Goal: Transaction & Acquisition: Book appointment/travel/reservation

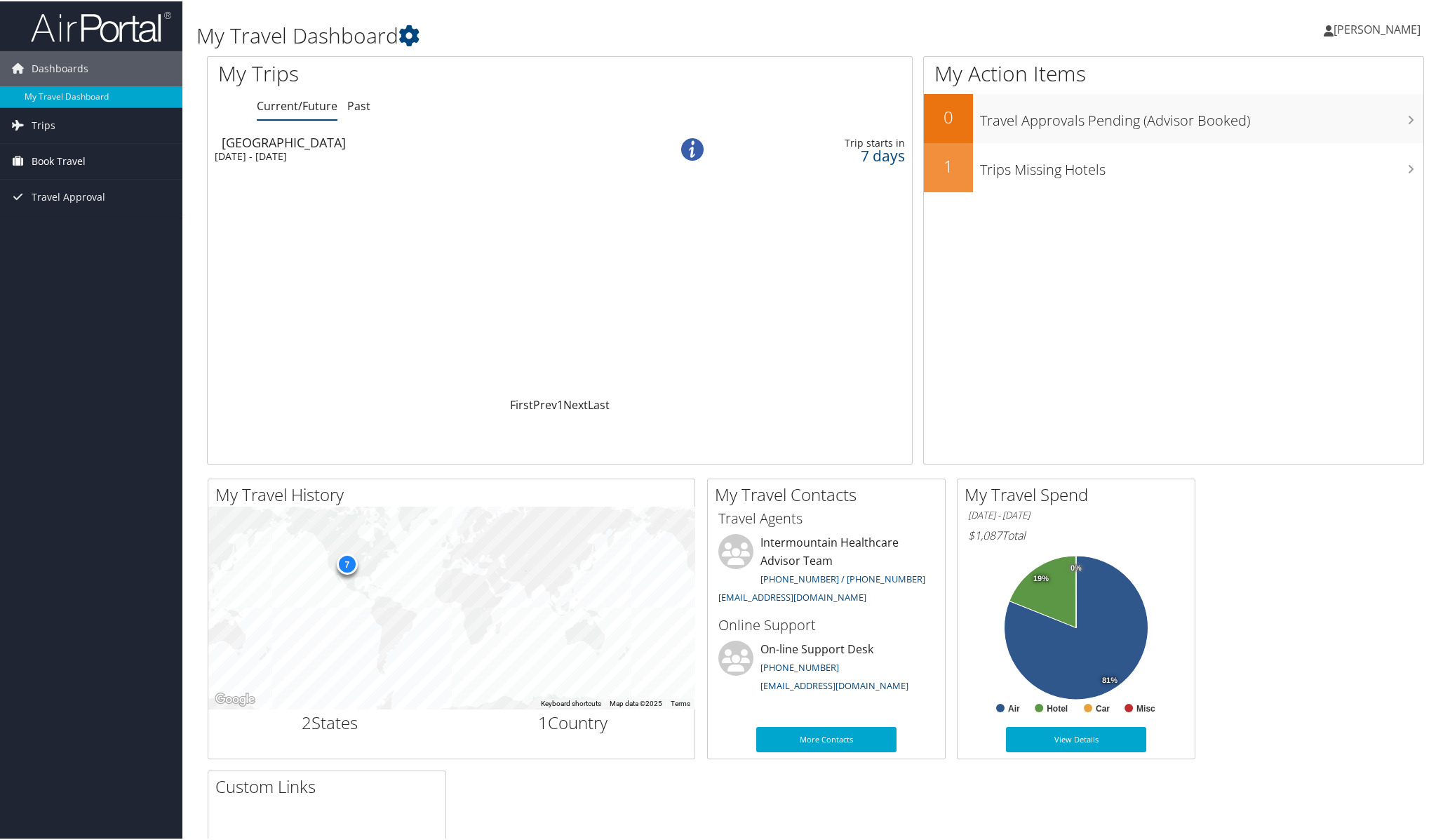
click at [55, 163] on span "Book Travel" at bounding box center [58, 160] width 54 height 35
click at [56, 217] on link "Approval Request (Beta)" at bounding box center [91, 209] width 183 height 21
drag, startPoint x: 56, startPoint y: 217, endPoint x: 62, endPoint y: 227, distance: 11.7
click at [62, 228] on ul "Agent Booking Request Approval Request (Beta) Book/Manage Online Trips" at bounding box center [91, 209] width 183 height 63
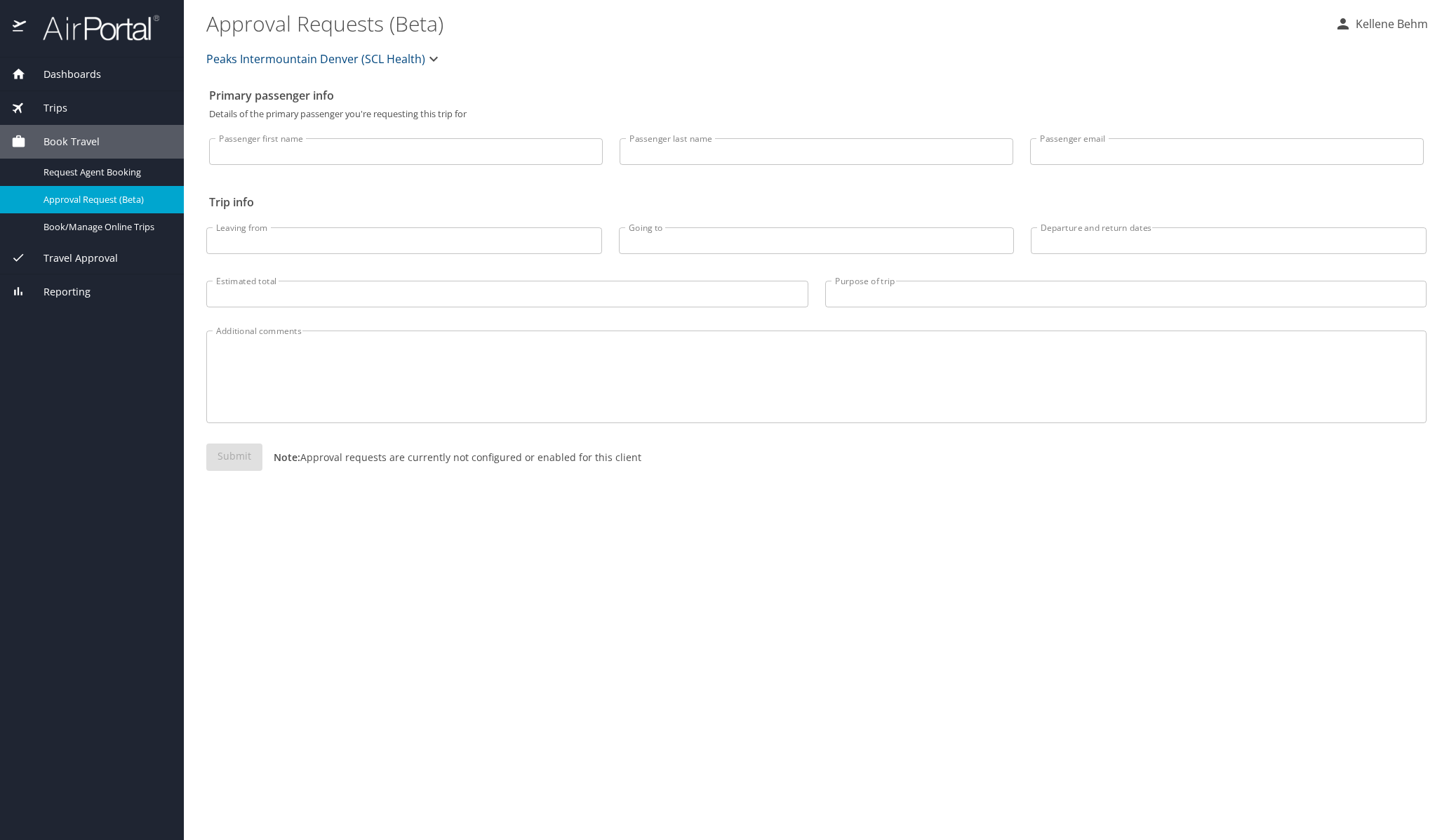
click at [258, 147] on input "Passenger first name" at bounding box center [405, 151] width 394 height 27
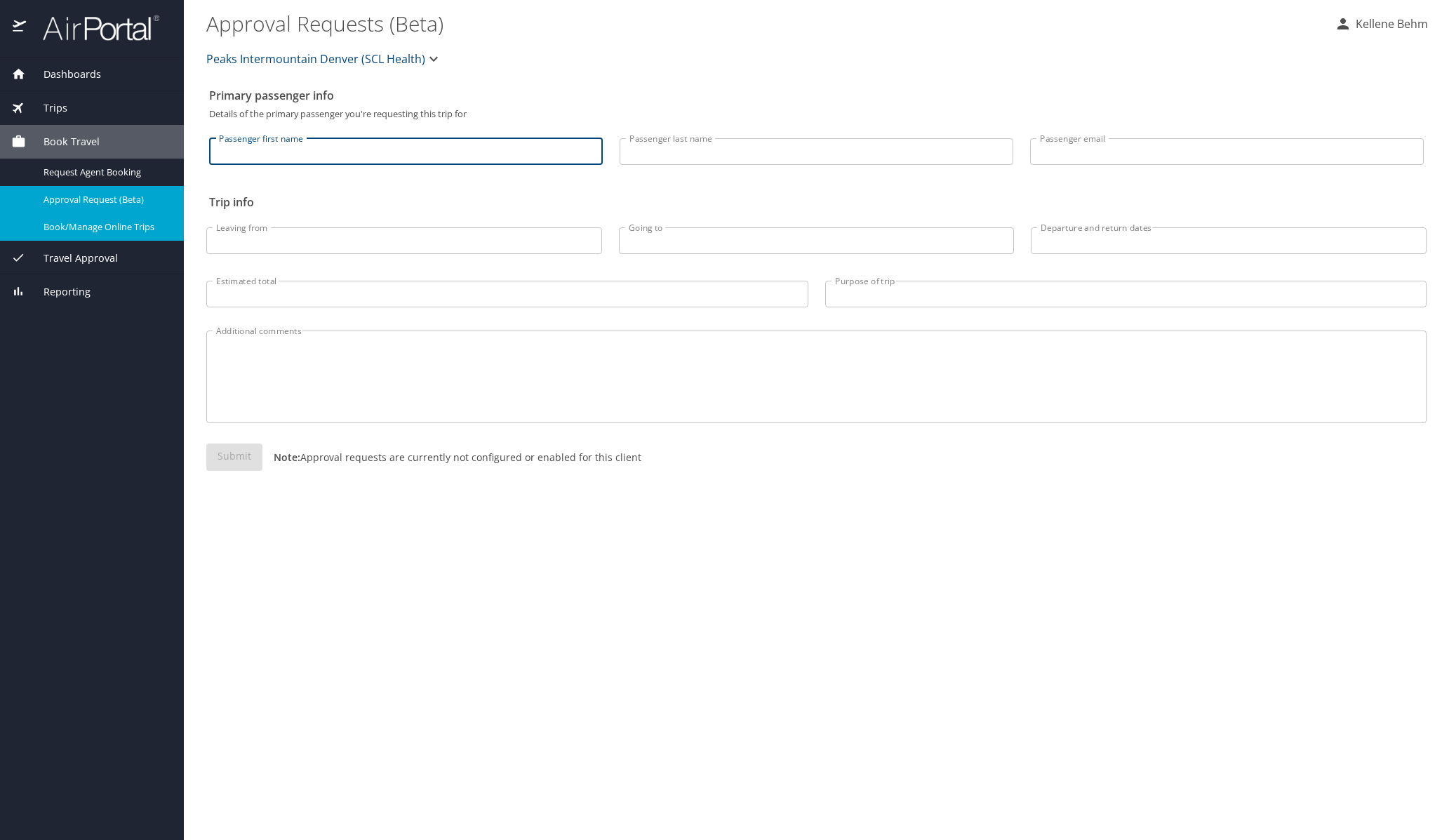
click at [109, 229] on span "Book/Manage Online Trips" at bounding box center [105, 227] width 124 height 13
